Goal: Check status: Check status

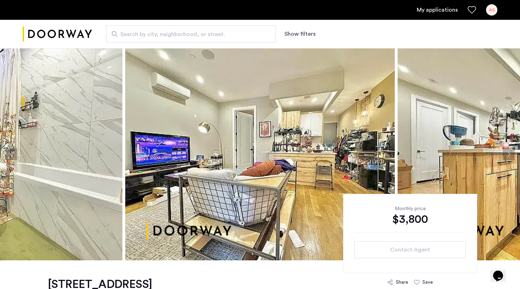
click at [426, 11] on link "My applications" at bounding box center [437, 10] width 41 height 8
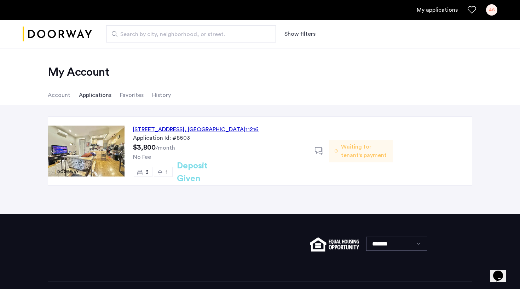
click at [319, 150] on icon at bounding box center [319, 151] width 9 height 9
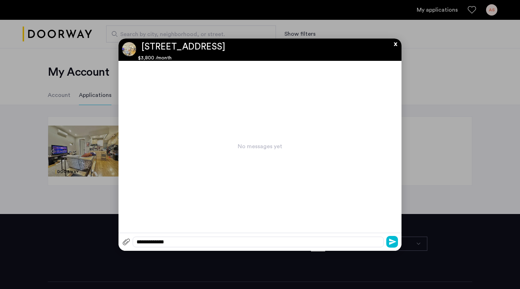
click at [398, 45] on button "x" at bounding box center [394, 43] width 11 height 8
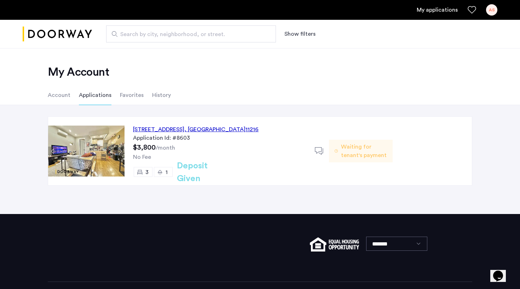
click at [355, 154] on span "Waiting for tenant's payment" at bounding box center [364, 151] width 46 height 17
drag, startPoint x: 130, startPoint y: 130, endPoint x: 276, endPoint y: 130, distance: 146.6
click at [276, 130] on div "[STREET_ADDRESS] Application Id: #8603 $3,800 /month No Fee 3 1 Deposit Given" at bounding box center [220, 151] width 190 height 69
copy div "[STREET_ADDRESS]"
click at [212, 89] on ul "Account Applications Favorites History" at bounding box center [260, 95] width 446 height 20
